Goal: Check status: Check status

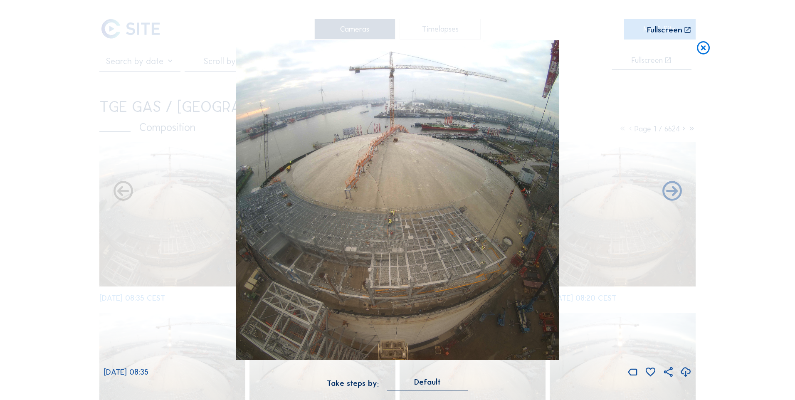
click at [771, 144] on div "Scroll to travel through time | Press 'Alt' Button + Scroll to Zoom | Click and…" at bounding box center [397, 200] width 795 height 400
click at [702, 50] on icon at bounding box center [704, 48] width 16 height 16
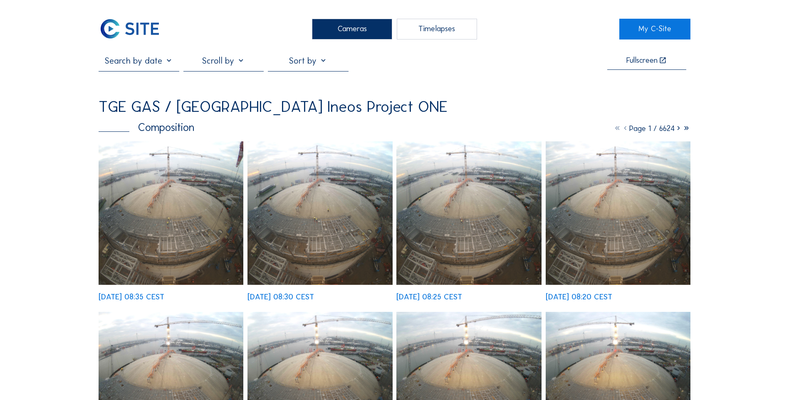
click at [167, 62] on input "text" at bounding box center [139, 60] width 80 height 10
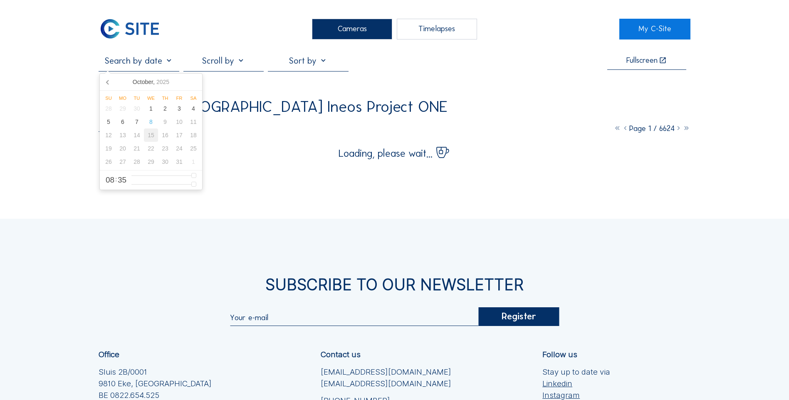
click at [151, 137] on div "15" at bounding box center [151, 134] width 14 height 13
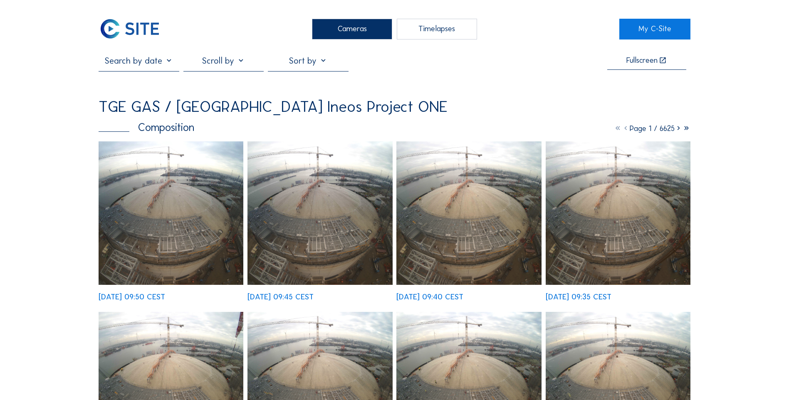
click at [354, 29] on div "Cameras" at bounding box center [352, 29] width 80 height 21
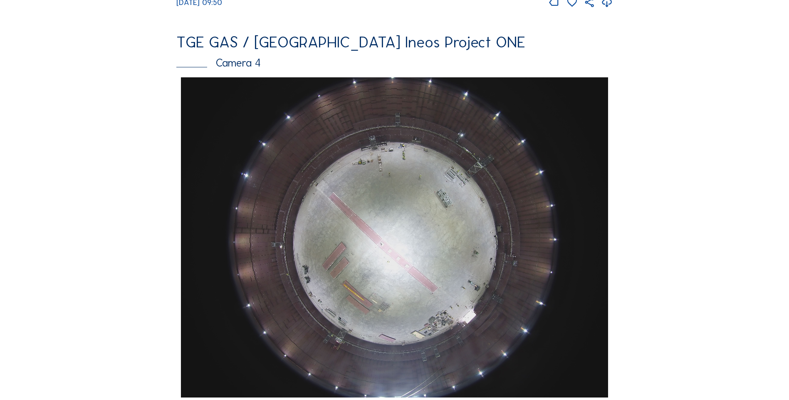
scroll to position [1042, 0]
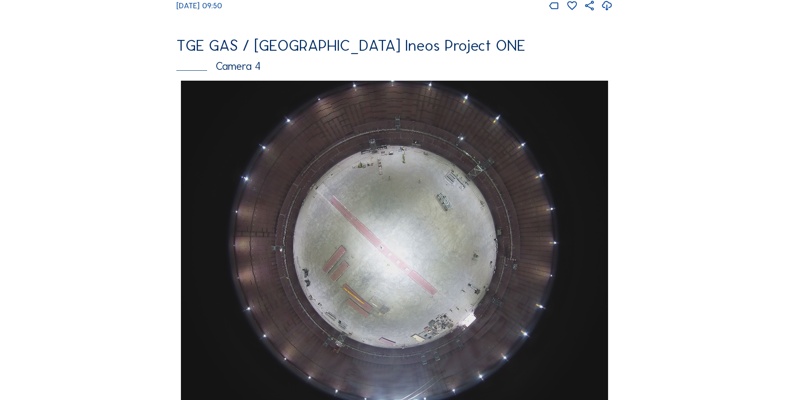
click at [242, 72] on div "Camera 4" at bounding box center [394, 66] width 436 height 11
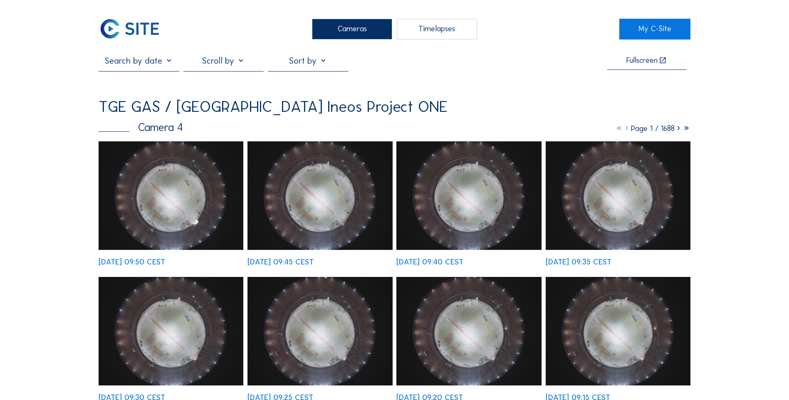
click at [171, 63] on input "text" at bounding box center [139, 60] width 80 height 10
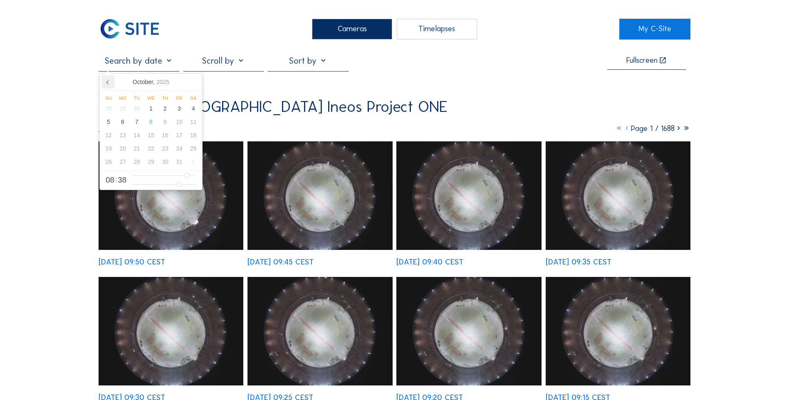
click at [109, 81] on icon at bounding box center [107, 81] width 13 height 13
click at [165, 148] on div "25" at bounding box center [165, 148] width 14 height 13
type input "[DATE] 08:38"
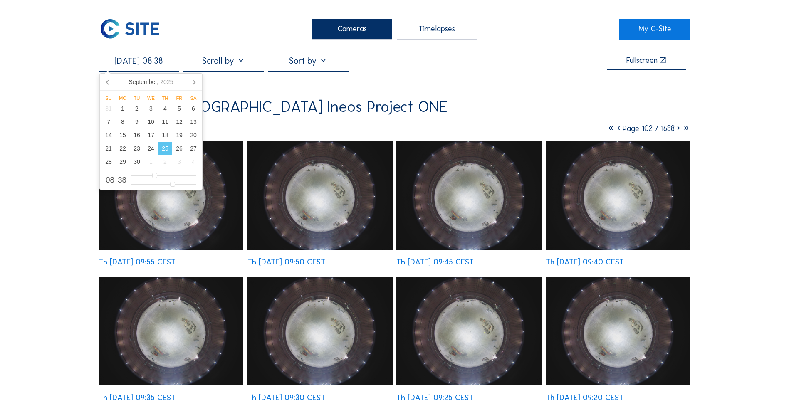
click at [166, 219] on img at bounding box center [171, 195] width 145 height 109
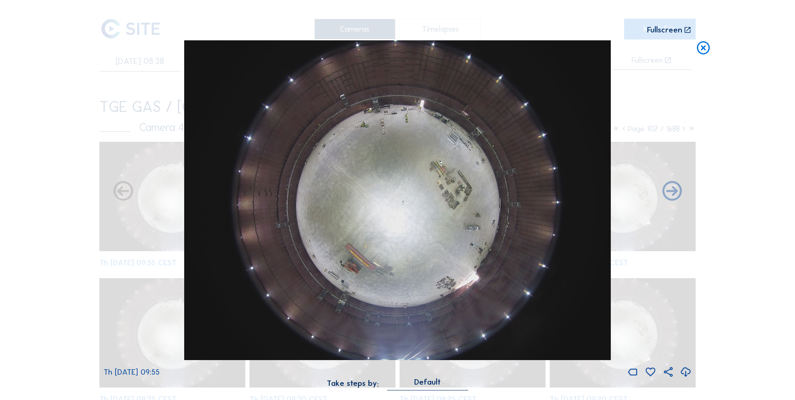
click at [685, 374] on icon at bounding box center [686, 372] width 12 height 14
